Goal: Transaction & Acquisition: Purchase product/service

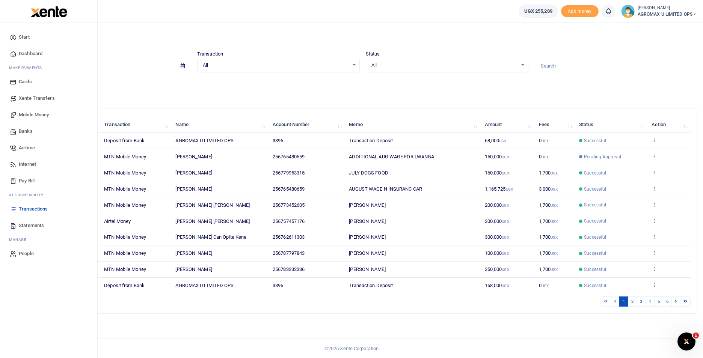
click at [36, 225] on span "Statements" at bounding box center [31, 226] width 25 height 8
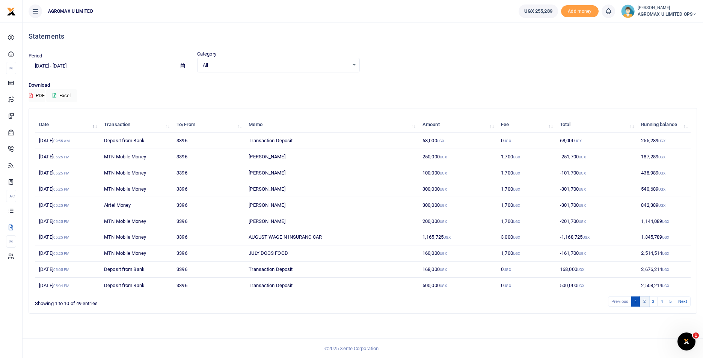
click at [646, 302] on link "2" at bounding box center [644, 302] width 9 height 10
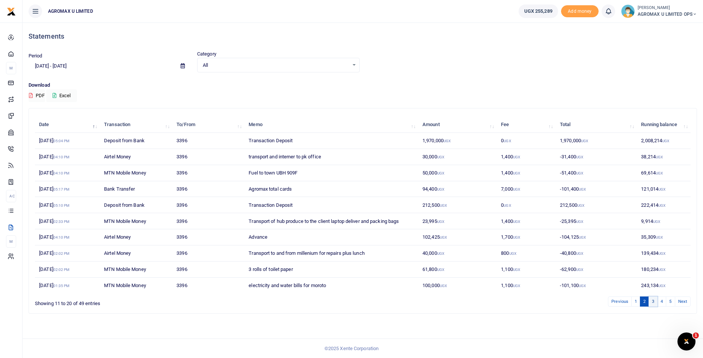
click at [655, 302] on link "3" at bounding box center [653, 302] width 9 height 10
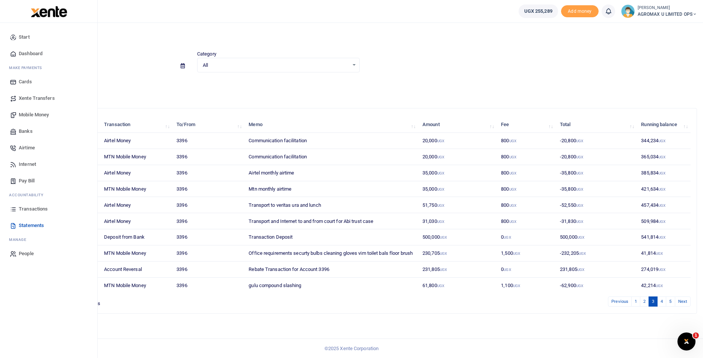
click at [40, 114] on span "Mobile Money" at bounding box center [34, 115] width 30 height 8
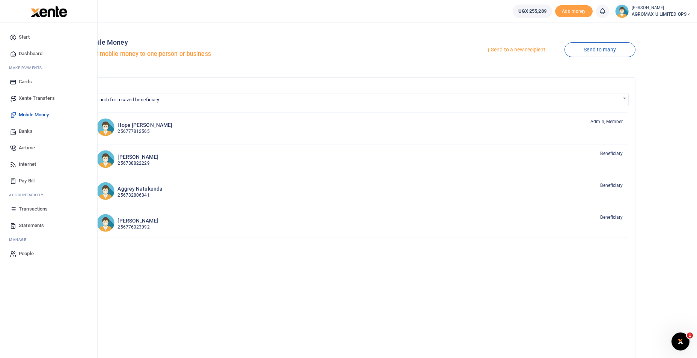
click at [31, 53] on span "Dashboard" at bounding box center [31, 54] width 24 height 8
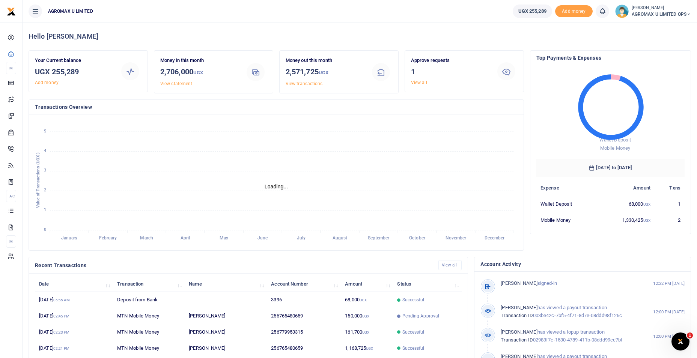
scroll to position [6, 6]
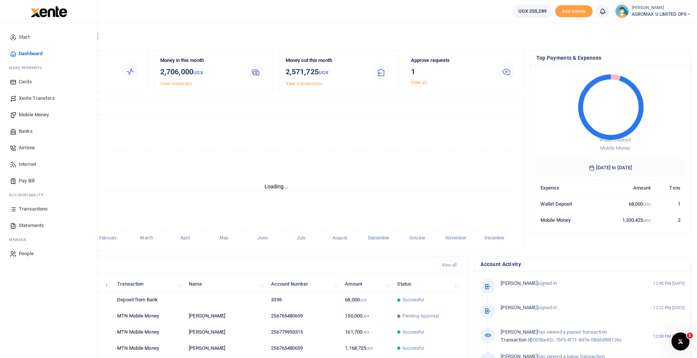
click at [38, 109] on link "Mobile Money" at bounding box center [48, 115] width 85 height 17
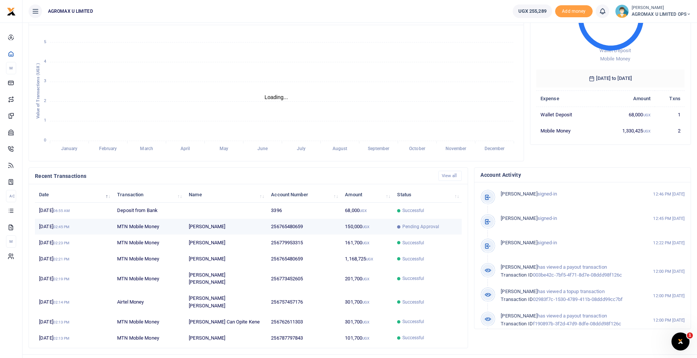
scroll to position [91, 0]
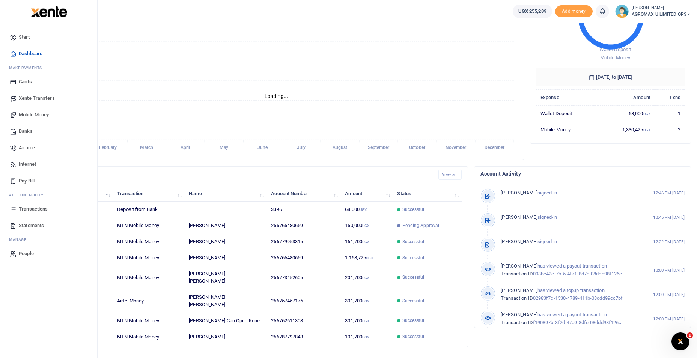
click at [30, 115] on span "Mobile Money" at bounding box center [34, 115] width 30 height 8
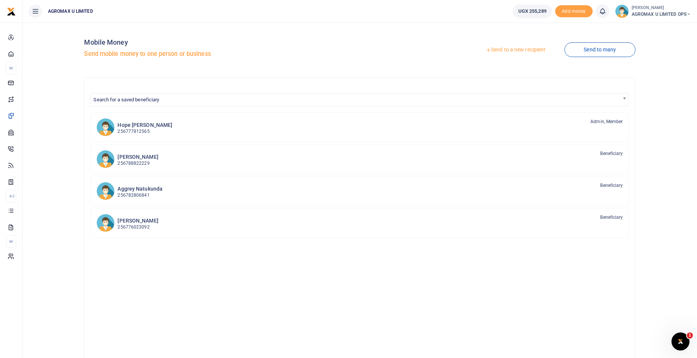
click at [534, 50] on link "Send to a new recipient" at bounding box center [516, 50] width 98 height 14
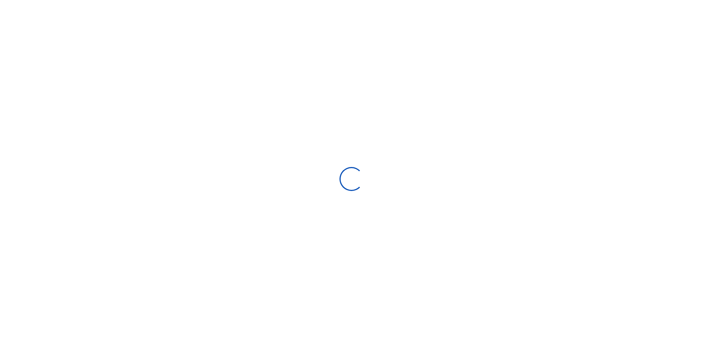
select select
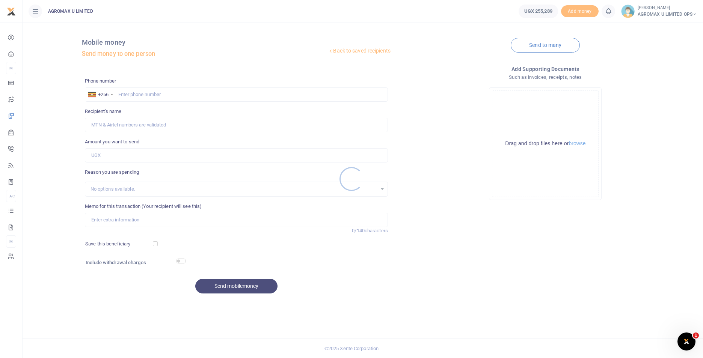
click at [185, 97] on div at bounding box center [351, 179] width 703 height 358
click at [192, 92] on div at bounding box center [351, 179] width 703 height 358
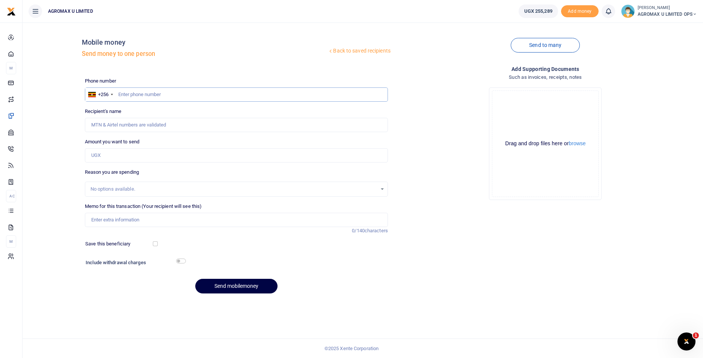
click at [199, 88] on input "text" at bounding box center [236, 95] width 303 height 14
type input "783631960"
type input "[PERSON_NAME]"
type input "783631960"
click at [128, 216] on input "Memo for this transaction (Your recipient will see this)" at bounding box center [236, 220] width 303 height 14
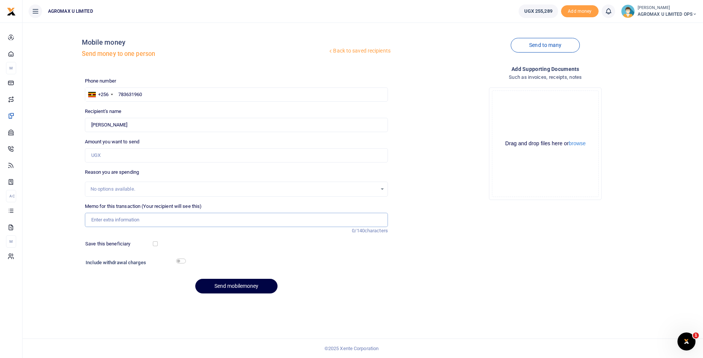
type input "a"
type input "t"
type input "Total fuel cards"
click at [175, 262] on h6 "Include withdrawal charges" at bounding box center [134, 263] width 97 height 6
click at [178, 263] on div "Include withdrawal charges" at bounding box center [237, 264] width 308 height 12
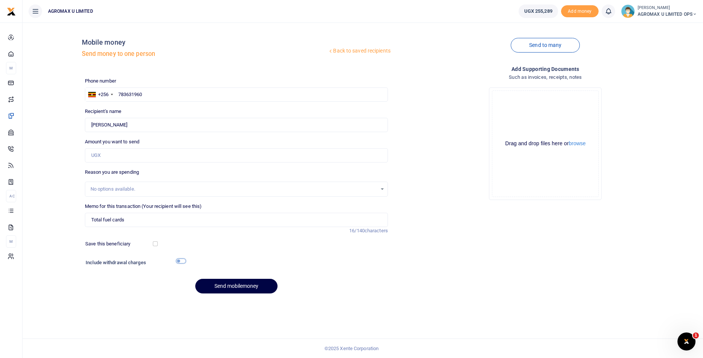
click at [180, 261] on input "checkbox" at bounding box center [181, 261] width 10 height 5
click at [182, 261] on input "checkbox" at bounding box center [181, 261] width 10 height 5
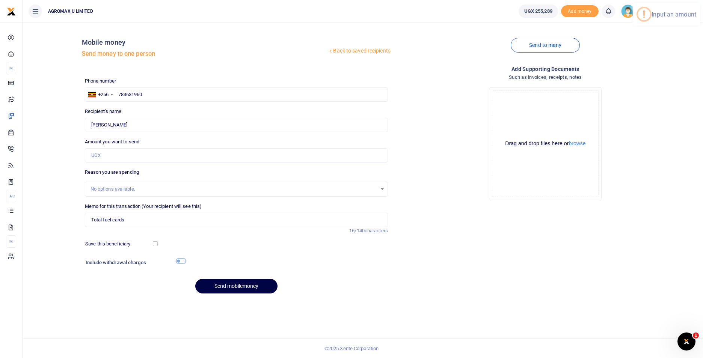
click at [182, 261] on input "checkbox" at bounding box center [181, 261] width 10 height 5
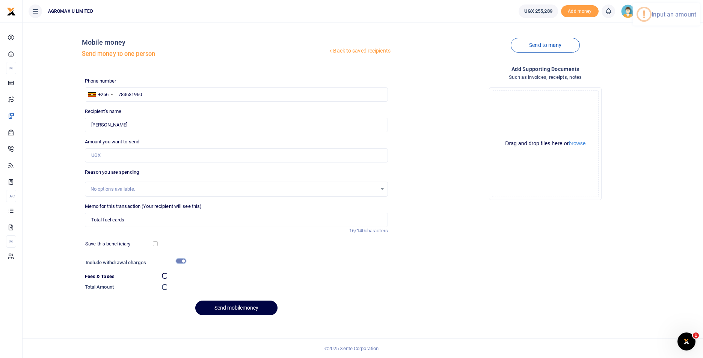
checkbox input "false"
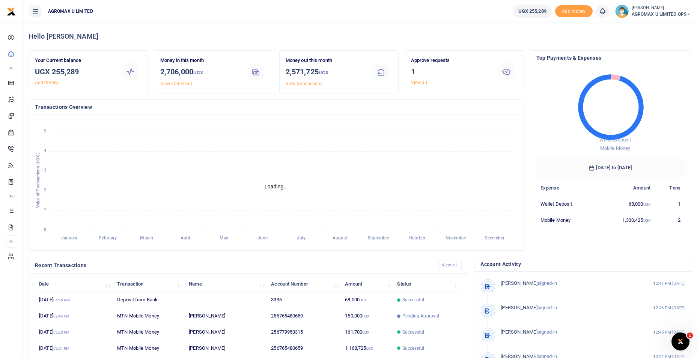
scroll to position [6, 6]
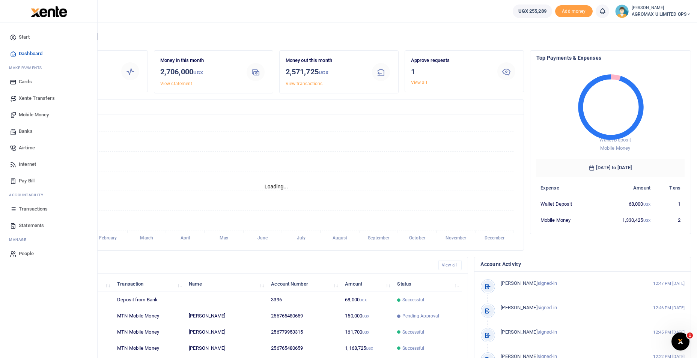
click at [26, 114] on span "Mobile Money" at bounding box center [34, 115] width 30 height 8
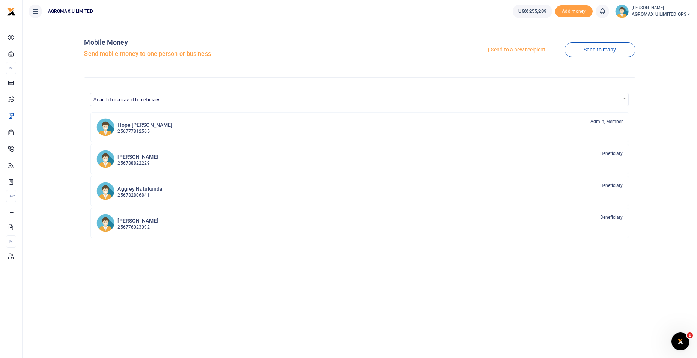
click at [511, 49] on link "Send to a new recipient" at bounding box center [516, 50] width 98 height 14
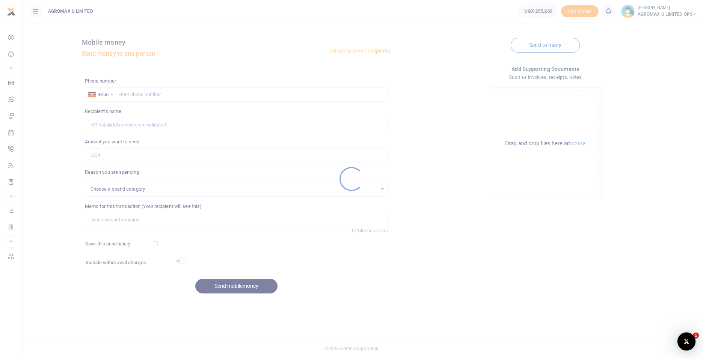
select select
click at [149, 93] on div at bounding box center [351, 179] width 703 height 358
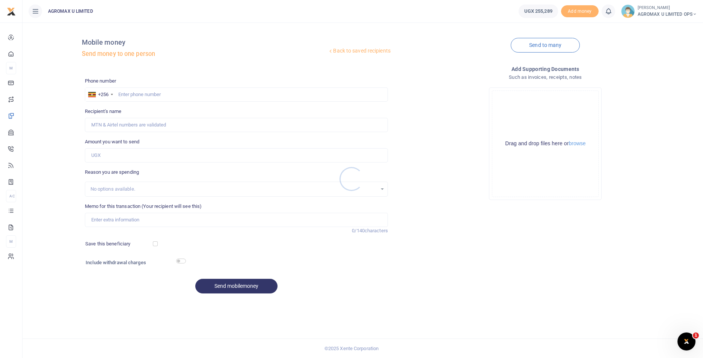
click at [156, 89] on div at bounding box center [351, 179] width 703 height 358
click at [151, 89] on input "text" at bounding box center [236, 95] width 303 height 14
type input "783631960"
type input "Kiiza Sarah"
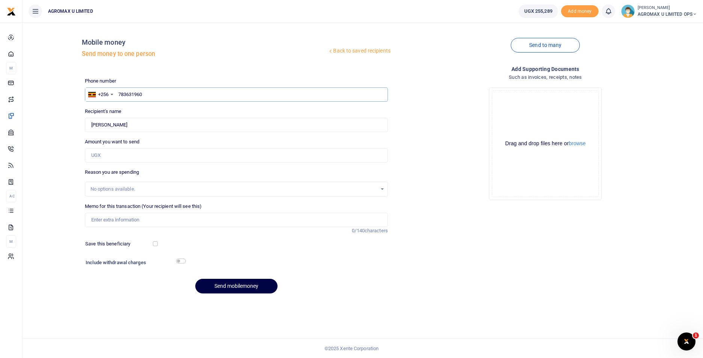
type input "783631960"
click at [116, 154] on input "Amount you want to send" at bounding box center [236, 155] width 303 height 14
click at [113, 220] on input "Memo for this transaction (Your recipient will see this)" at bounding box center [236, 220] width 303 height 14
click at [112, 156] on input "Amount you want to send" at bounding box center [236, 155] width 303 height 14
type input "1"
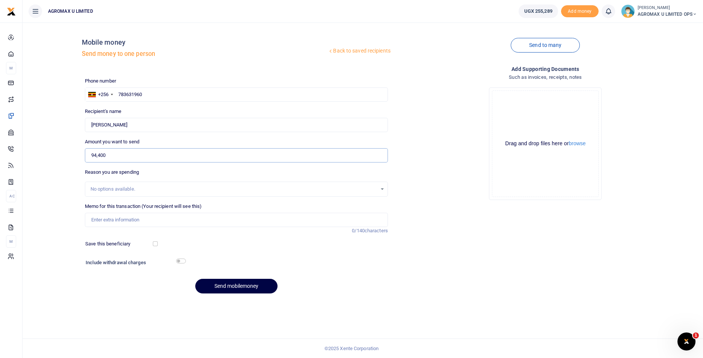
type input "94,400"
click at [180, 259] on input "checkbox" at bounding box center [181, 261] width 10 height 5
checkbox input "true"
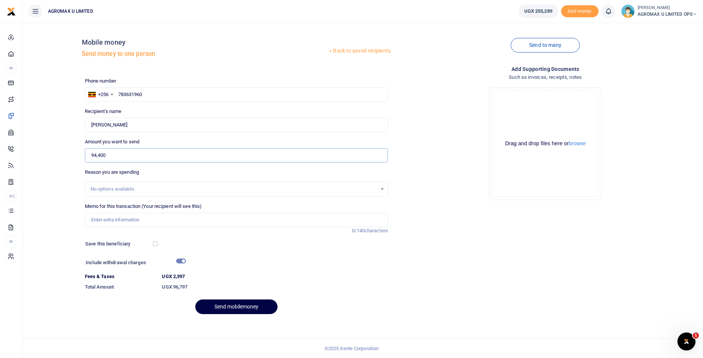
drag, startPoint x: 121, startPoint y: 155, endPoint x: 80, endPoint y: 156, distance: 40.9
click at [80, 156] on div "Back to saved recipients Mobile money Send money to one person Send to many Pho…" at bounding box center [363, 175] width 675 height 292
type input "100,000"
click at [181, 261] on input "checkbox" at bounding box center [181, 261] width 10 height 5
checkbox input "false"
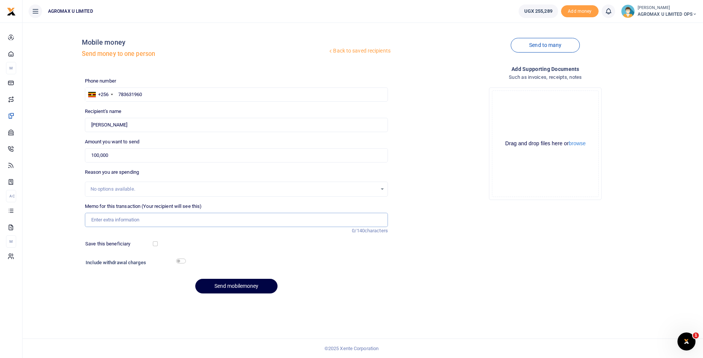
click at [128, 219] on input "Memo for this transaction (Your recipient will see this)" at bounding box center [236, 220] width 303 height 14
type input "Total fuel cards"
click at [234, 281] on button "Send mobilemoney" at bounding box center [236, 286] width 82 height 15
